Goal: Information Seeking & Learning: Learn about a topic

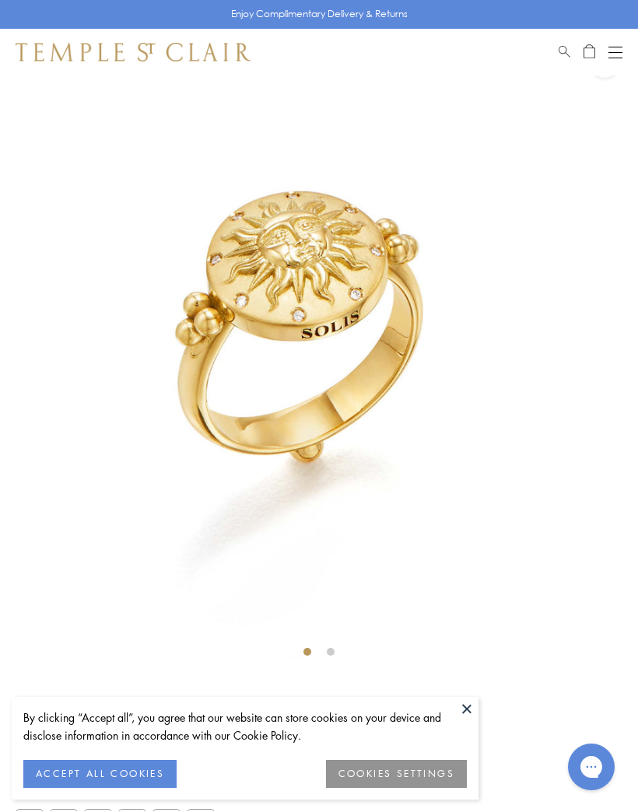
scroll to position [58, 0]
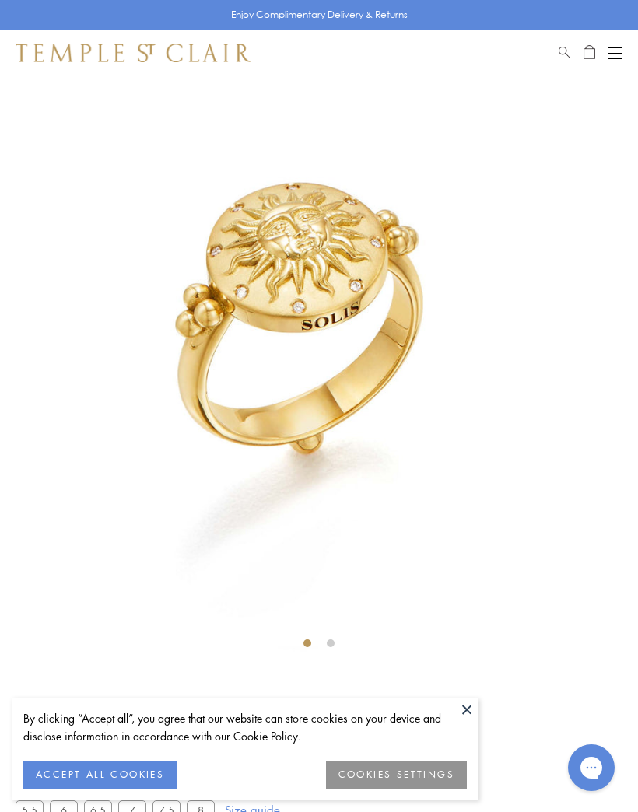
click at [473, 716] on button at bounding box center [466, 709] width 23 height 23
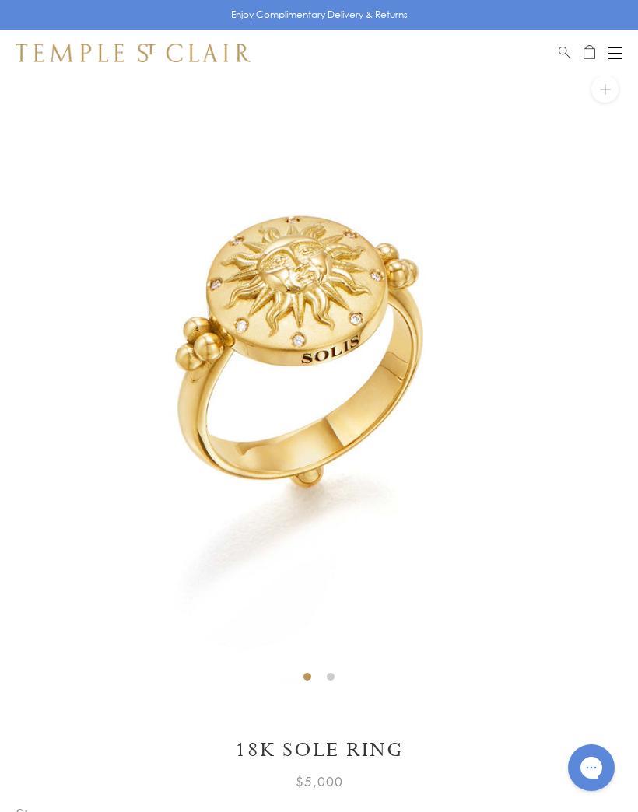
scroll to position [27, 0]
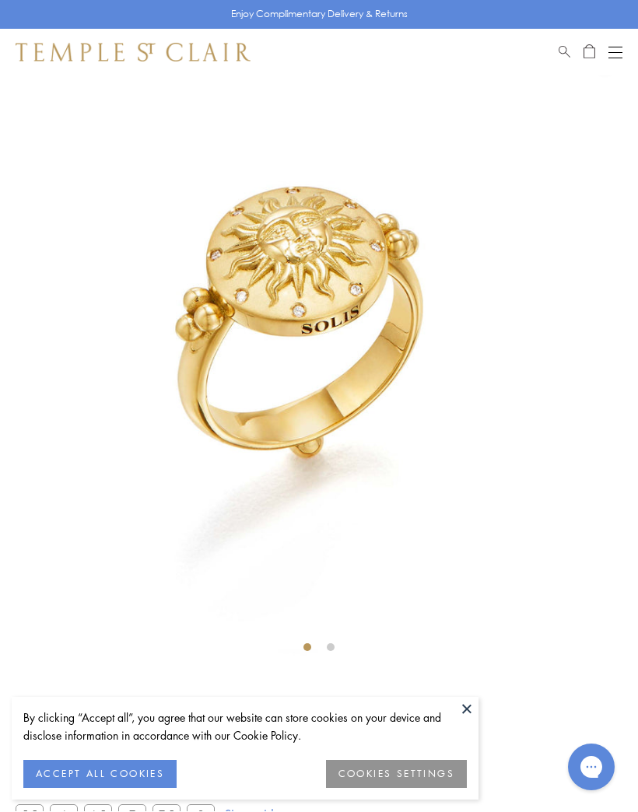
scroll to position [54, 0]
